Goal: Find contact information: Find contact information

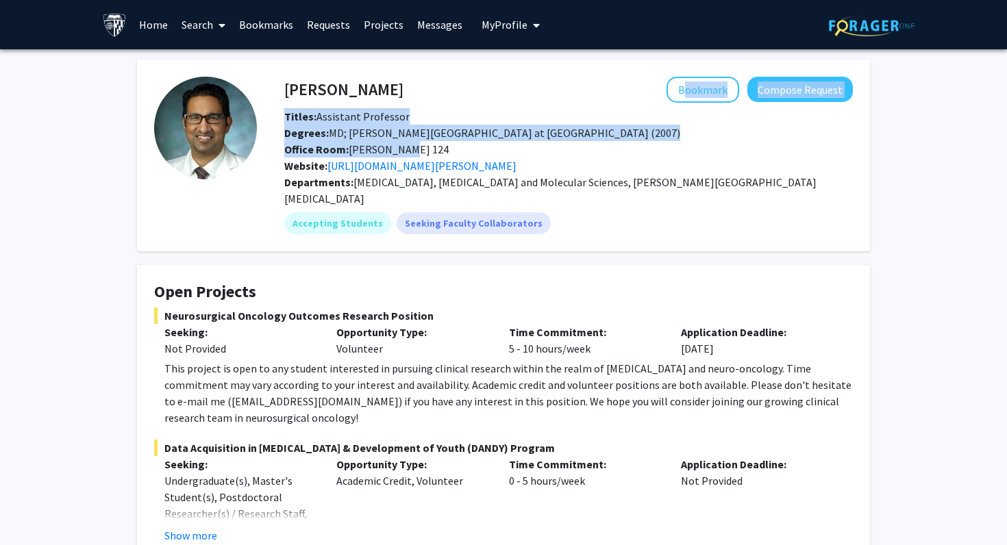
drag, startPoint x: 303, startPoint y: 71, endPoint x: 401, endPoint y: 149, distance: 126.2
click at [401, 150] on fg-card "[PERSON_NAME] Bookmark Compose Request Titles: Assistant Professor Degrees: MD;…" at bounding box center [503, 156] width 733 height 192
click at [401, 149] on div "Office Room: [PERSON_NAME] 124" at bounding box center [568, 149] width 589 height 16
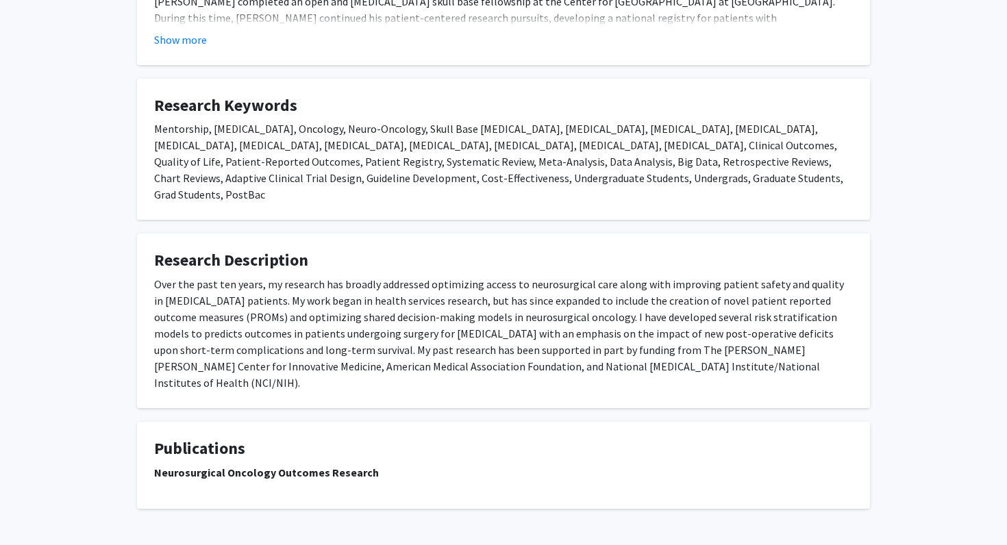
scroll to position [863, 0]
